Goal: Task Accomplishment & Management: Use online tool/utility

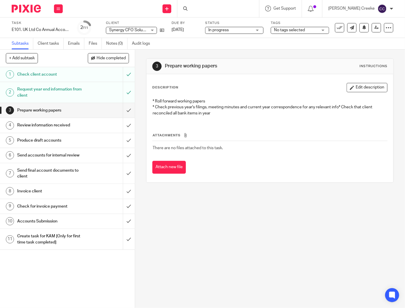
click at [14, 284] on div "1 Check client account 2 Request year end information from client 3 Prepare wor…" at bounding box center [67, 187] width 135 height 241
click at [122, 111] on input "submit" at bounding box center [67, 110] width 135 height 15
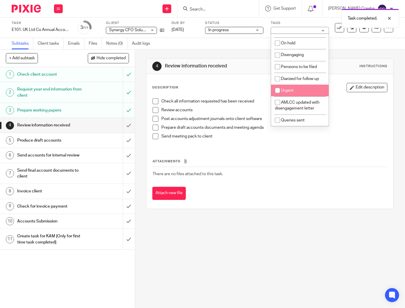
scroll to position [135, 0]
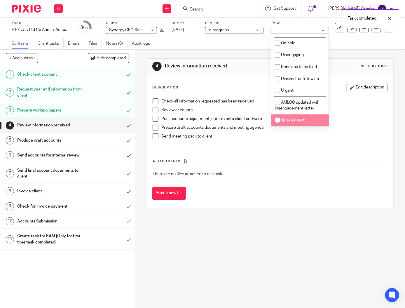
click at [296, 119] on span "Queries sent" at bounding box center [293, 120] width 24 height 4
checkbox input "true"
drag, startPoint x: 288, startPoint y: 239, endPoint x: 284, endPoint y: 223, distance: 16.8
click at [287, 238] on div "4 Review information received Instructions Description Edit description Check a…" at bounding box center [270, 179] width 270 height 258
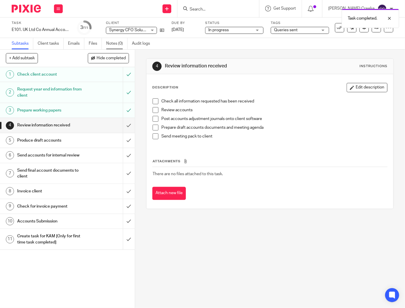
click at [118, 41] on link "Notes (0)" at bounding box center [116, 43] width 21 height 11
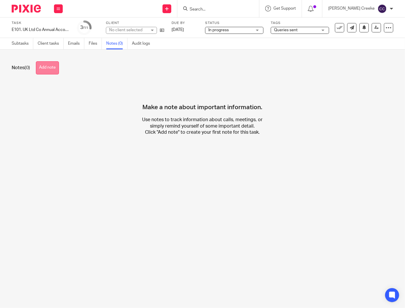
click at [48, 71] on button "Add note" at bounding box center [47, 67] width 23 height 13
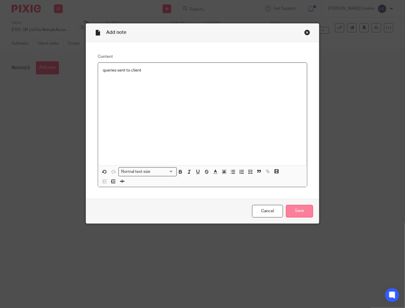
click at [299, 211] on input "Save" at bounding box center [299, 211] width 27 height 13
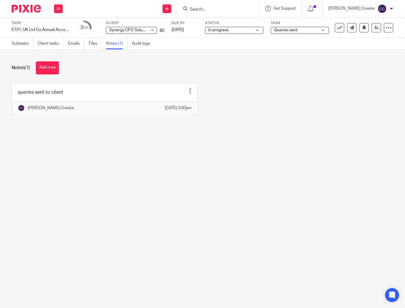
drag, startPoint x: 182, startPoint y: 240, endPoint x: 182, endPoint y: 237, distance: 2.9
click at [182, 240] on main "Task E101. UK Ltd Co Annual Accounts: Annual Accounts & Company Tax Return Save…" at bounding box center [202, 154] width 405 height 308
